Goal: Check status

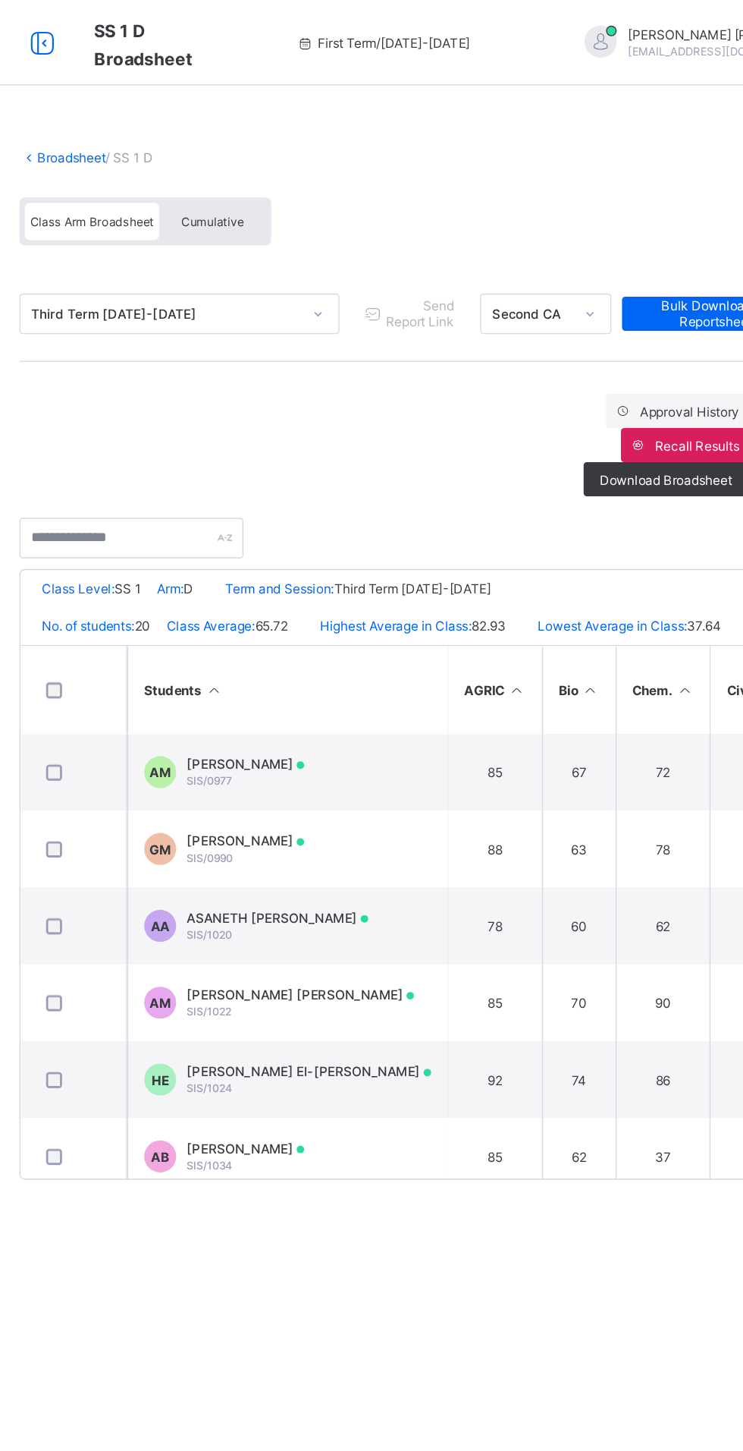
click at [223, 26] on icon at bounding box center [214, 31] width 26 height 22
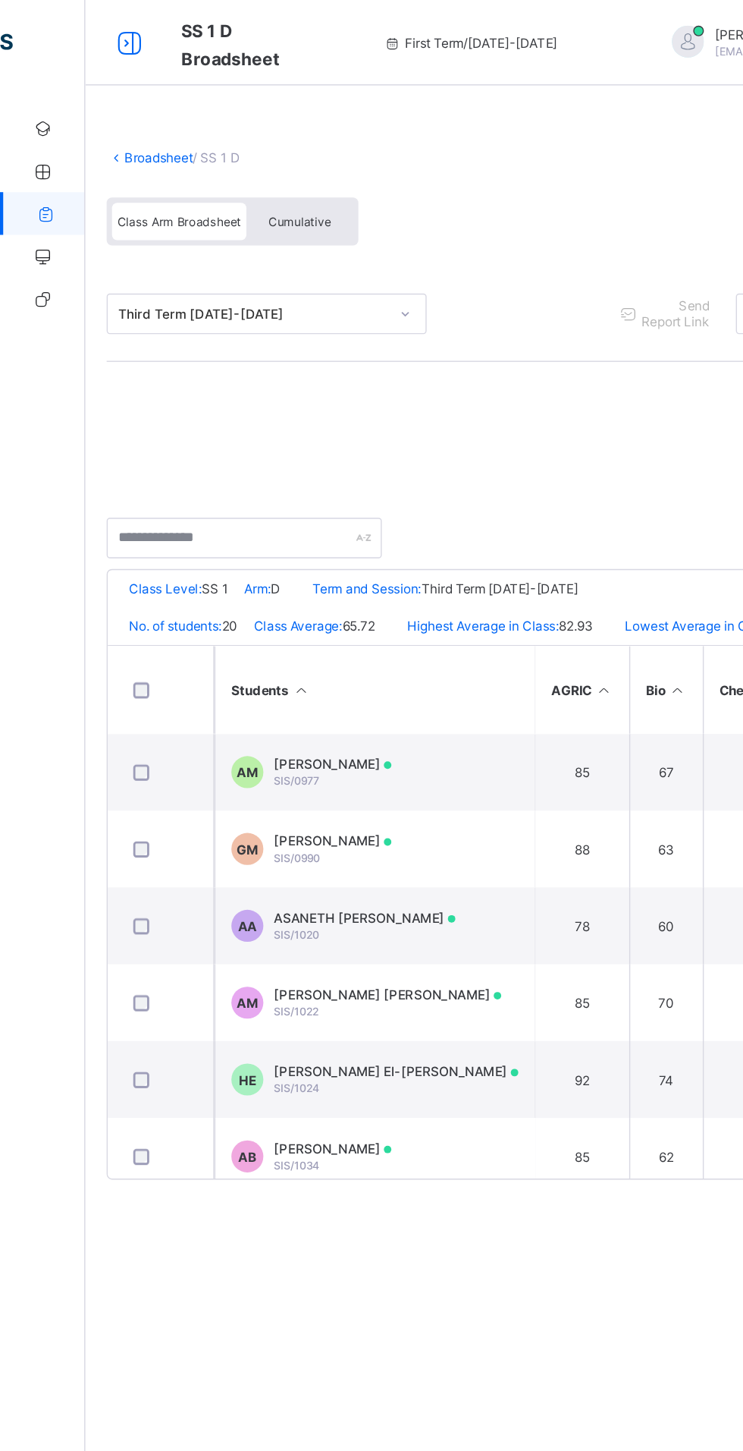
click at [8, 151] on icon at bounding box center [32, 151] width 61 height 11
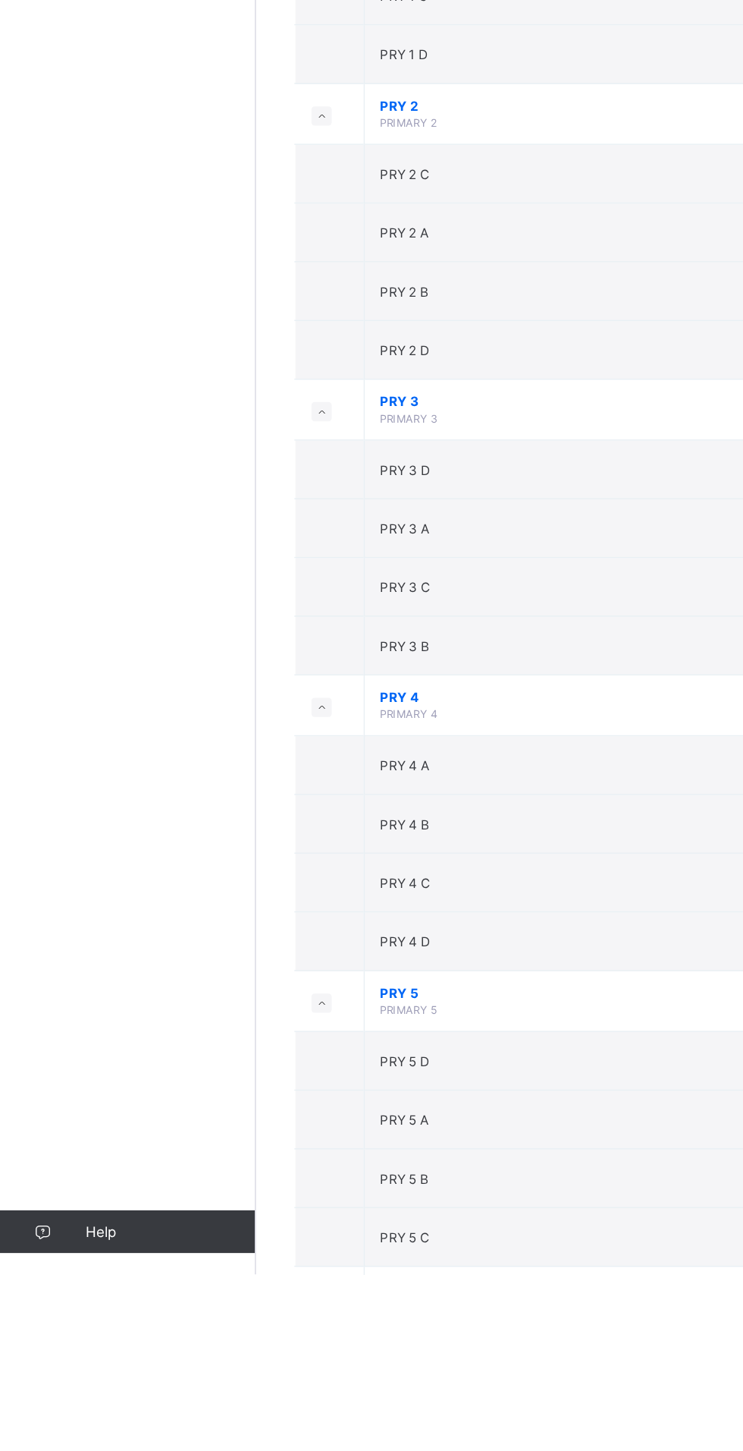
scroll to position [1959, 0]
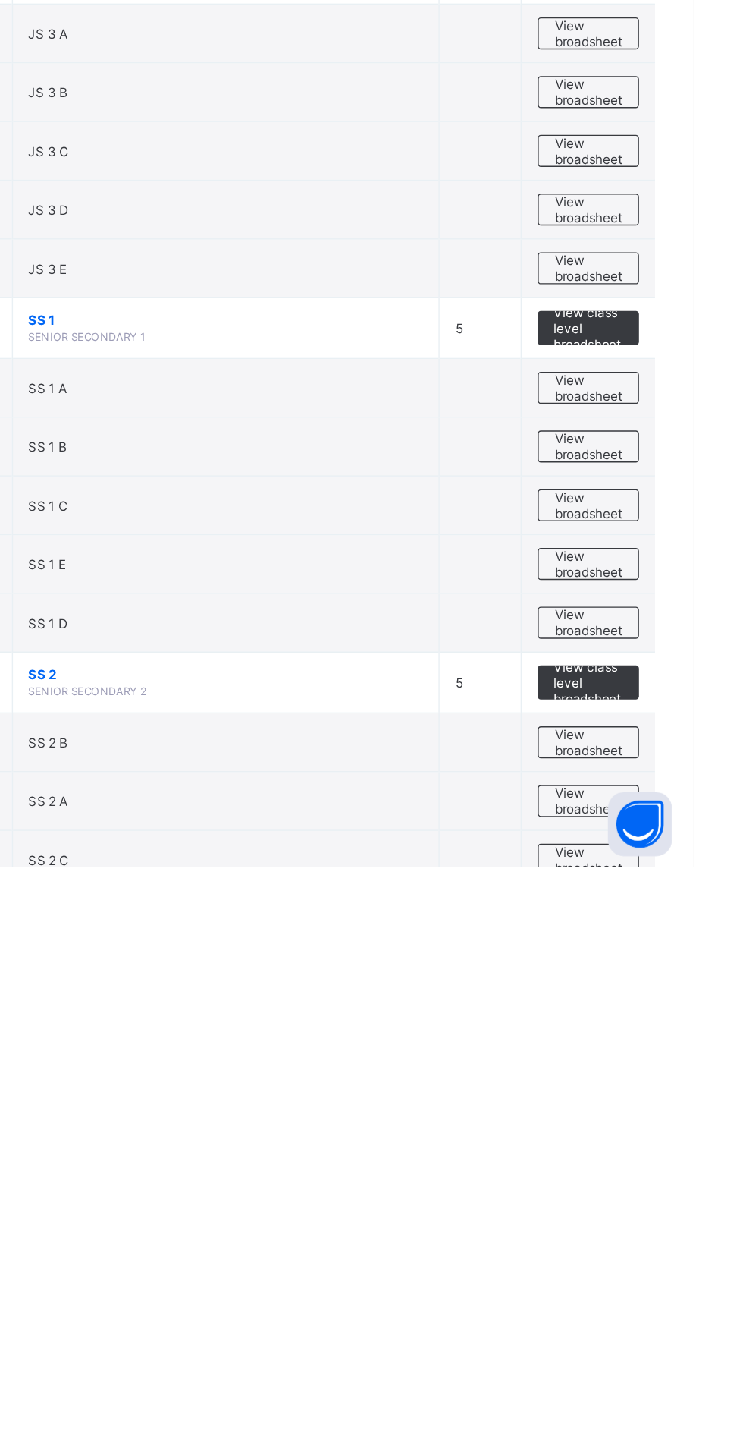
click at [693, 1392] on div "View broadsheet" at bounding box center [669, 1403] width 72 height 23
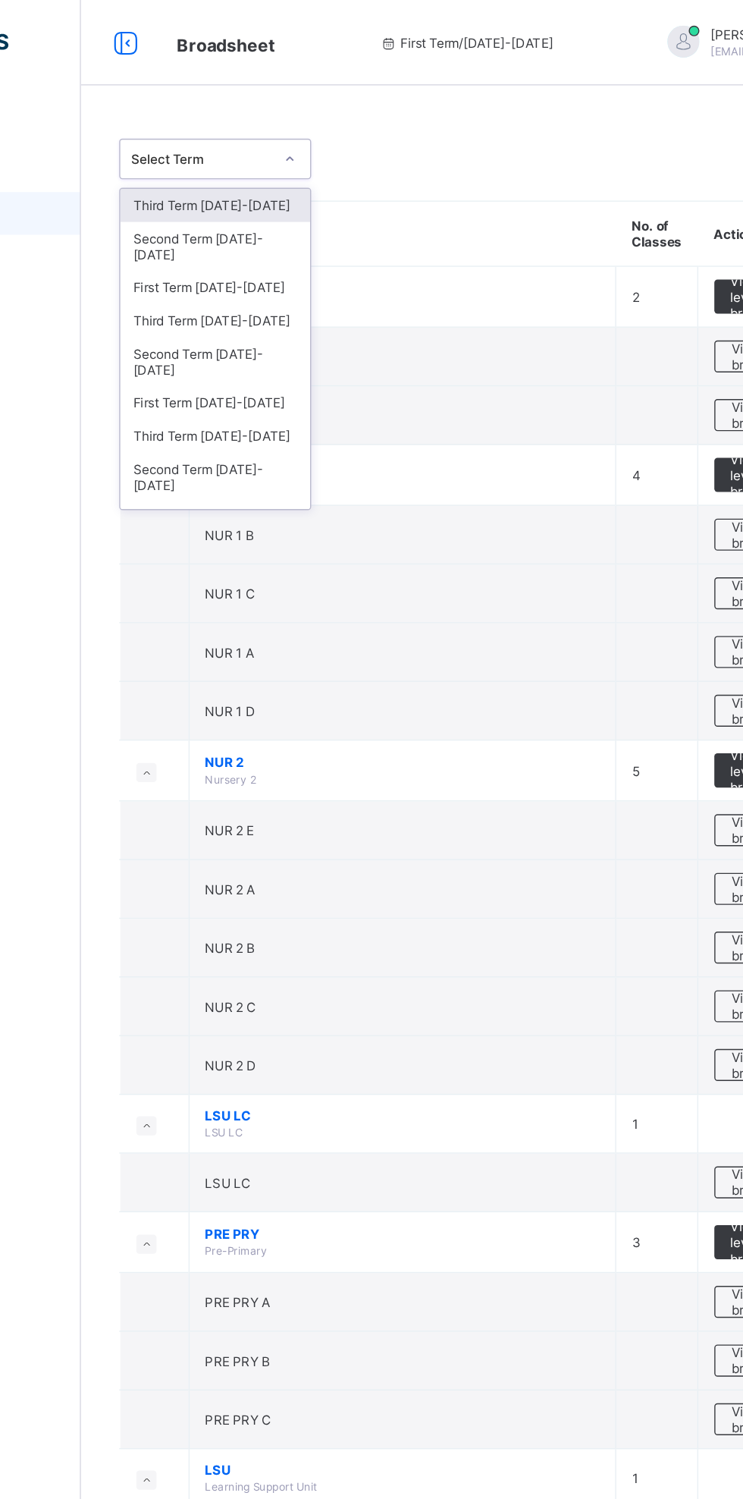
click at [218, 216] on div "Third Term [DATE]-[DATE]" at bounding box center [277, 228] width 135 height 24
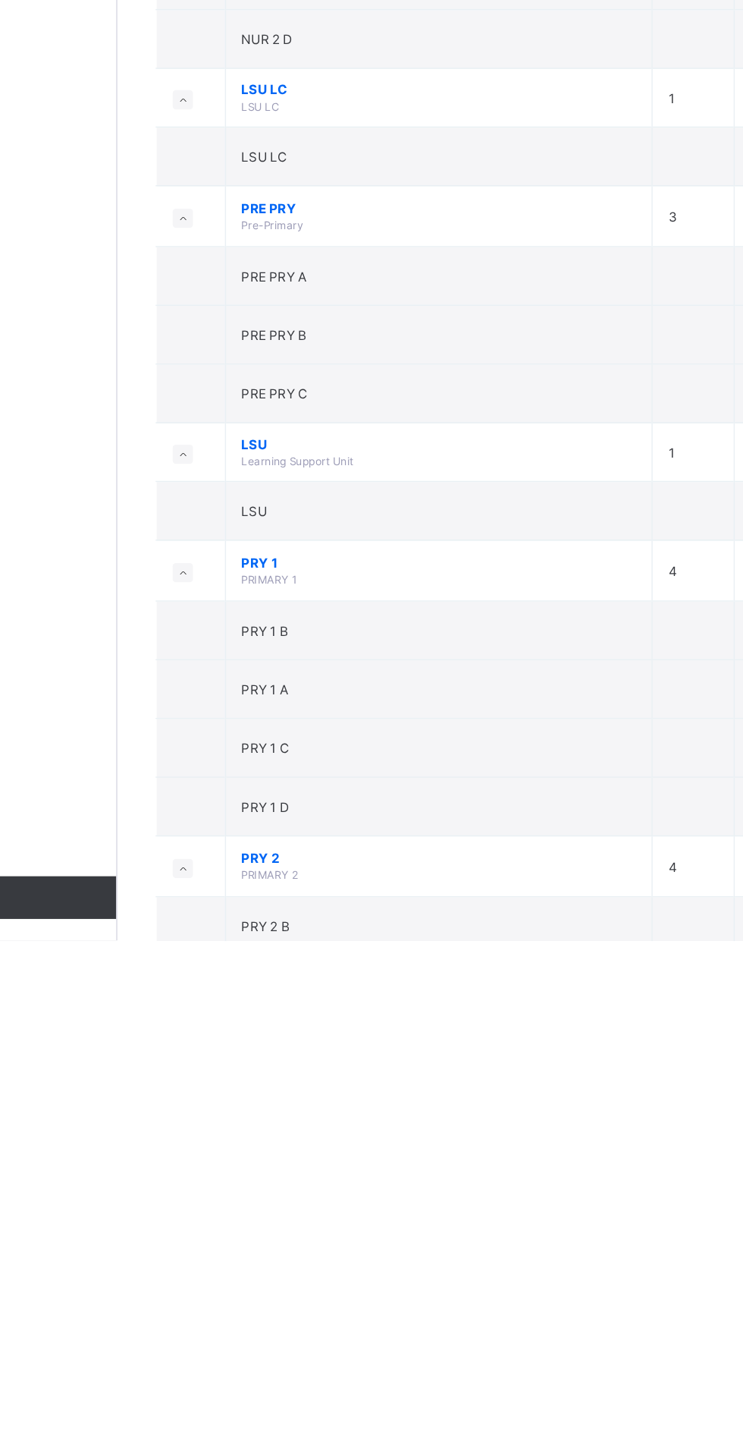
scroll to position [1971, 0]
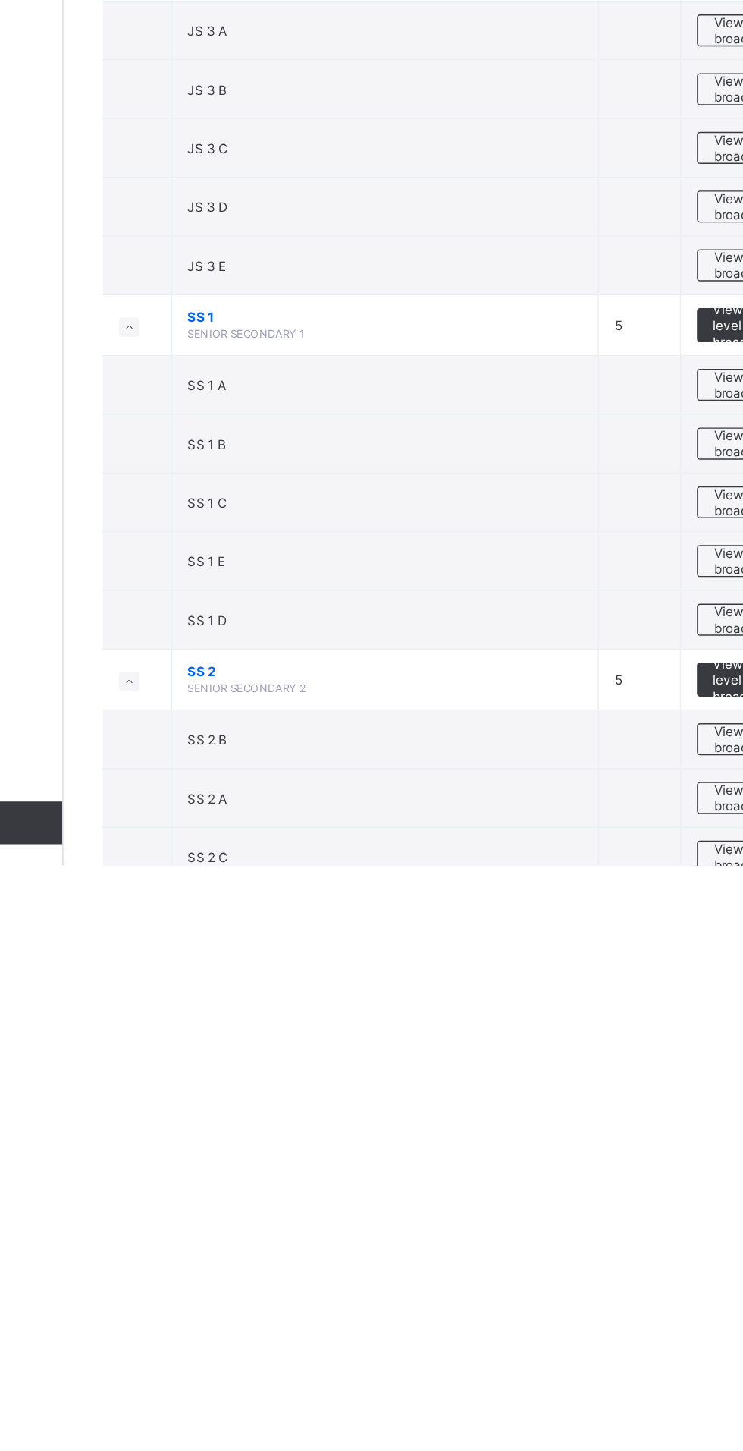
click at [649, 1391] on span "View broadsheet" at bounding box center [669, 1402] width 48 height 23
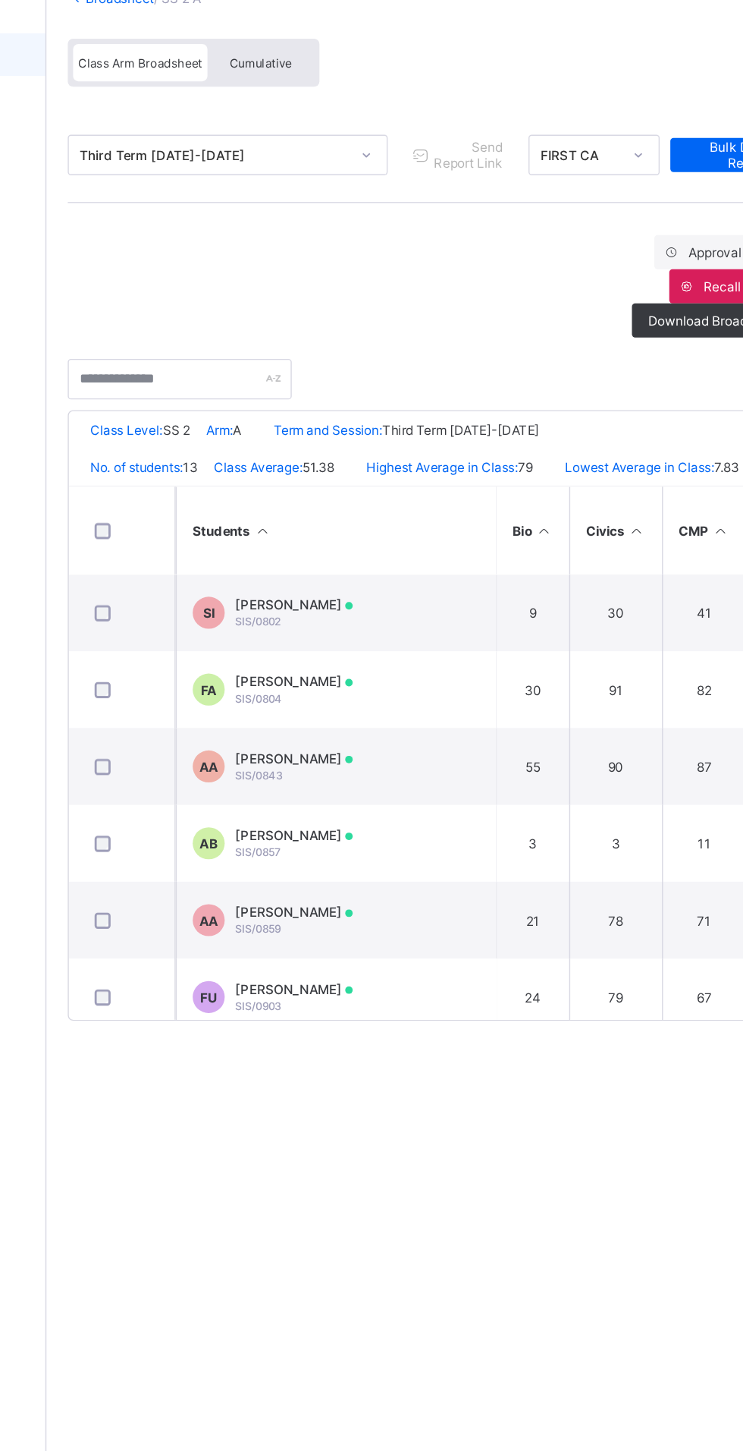
click at [350, 157] on span "Cumulative" at bounding box center [335, 157] width 44 height 11
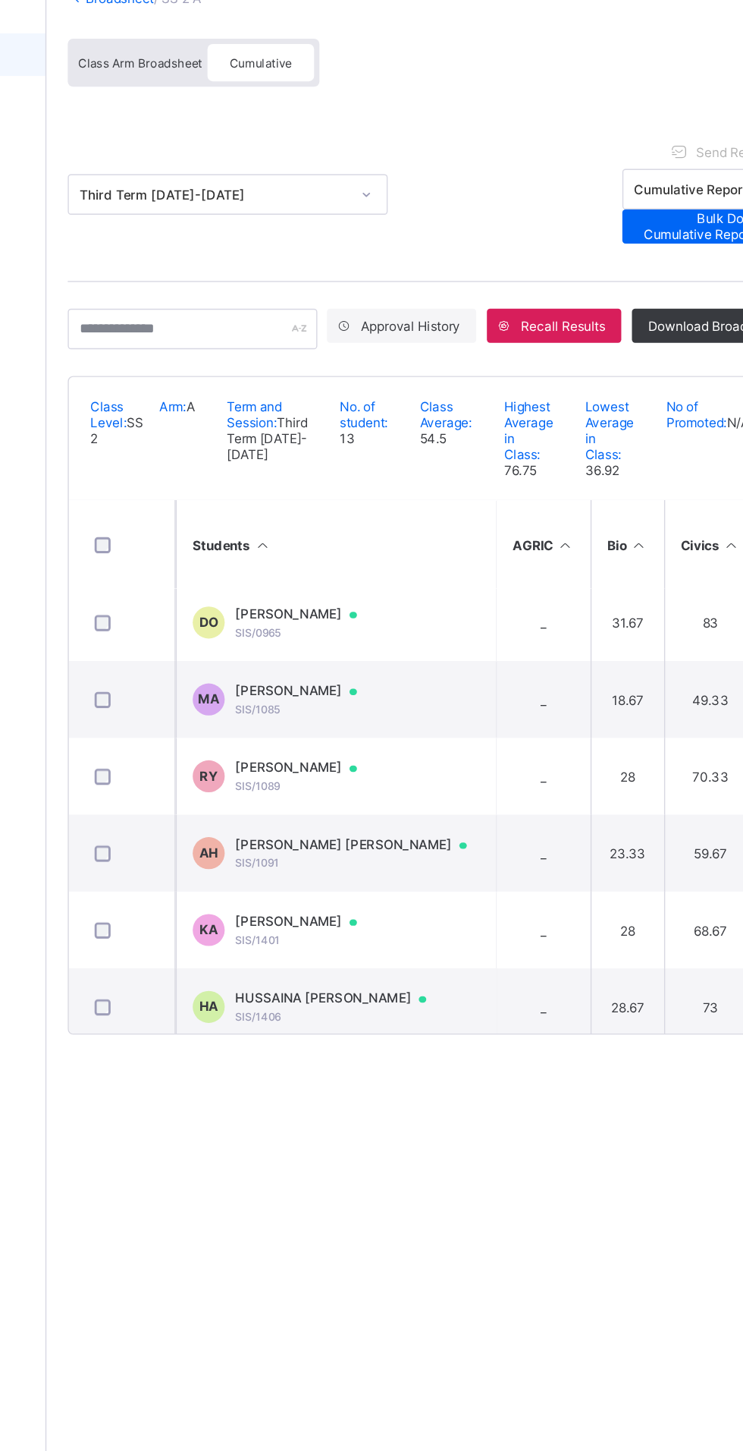
scroll to position [398, 0]
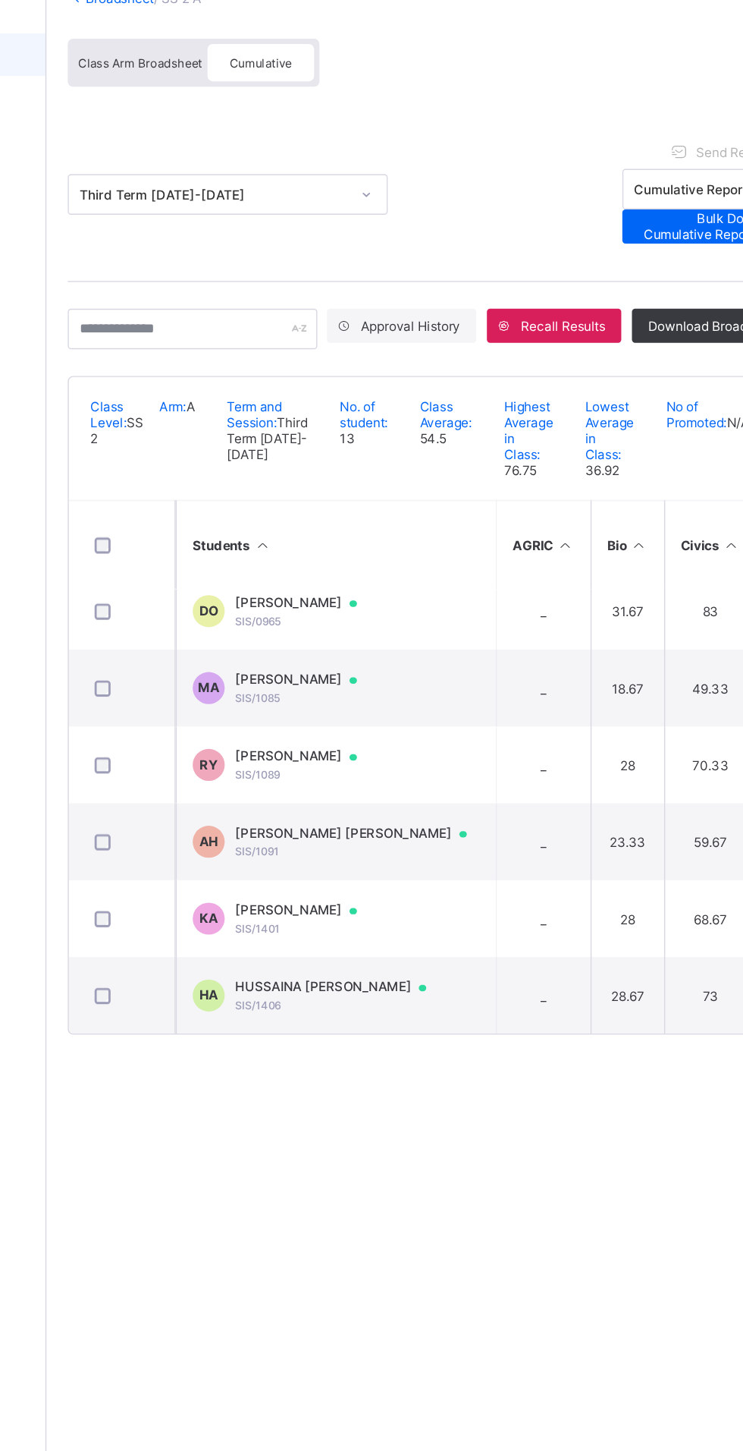
click at [417, 820] on span "HUSSAINA [PERSON_NAME]" at bounding box center [391, 814] width 150 height 12
